Goal: Task Accomplishment & Management: Manage account settings

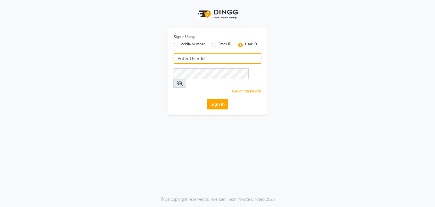
click at [183, 61] on input "Username" at bounding box center [218, 58] width 88 height 11
type input "hairstories"
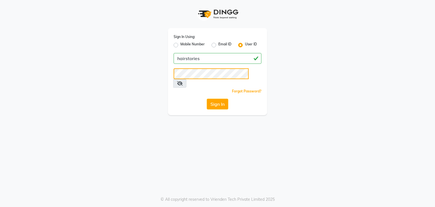
click at [207, 99] on button "Sign In" at bounding box center [218, 104] width 22 height 11
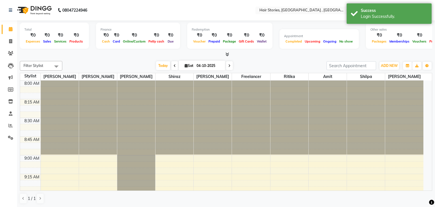
select select "en"
